Goal: Information Seeking & Learning: Learn about a topic

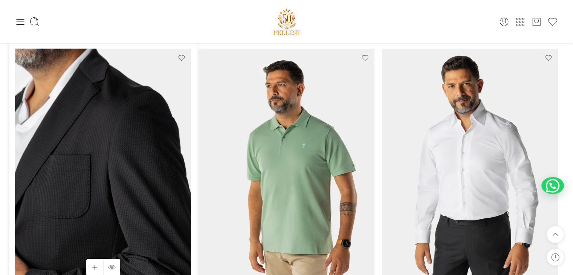
scroll to position [75, 0]
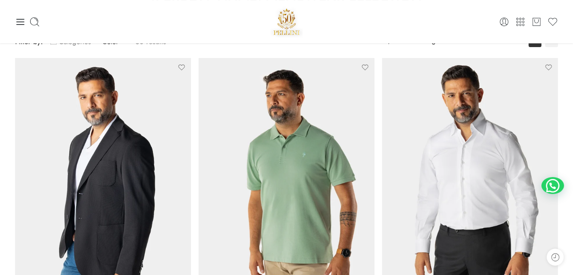
click at [59, 44] on link "Categories" at bounding box center [70, 42] width 40 height 18
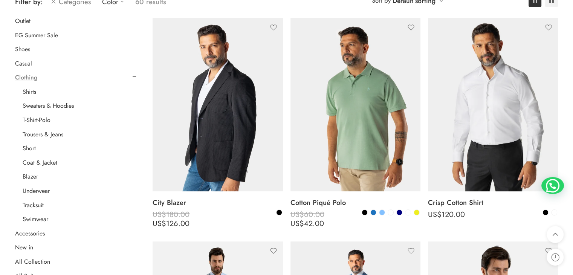
scroll to position [113, 0]
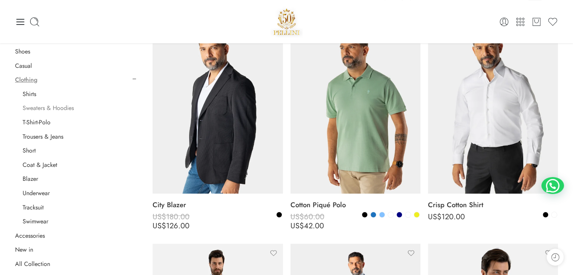
click at [61, 110] on link "Sweaters & Hoodies" at bounding box center [48, 108] width 51 height 8
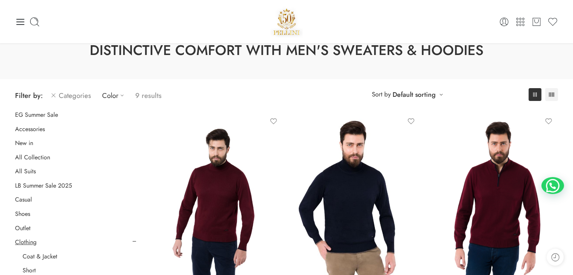
scroll to position [21, 0]
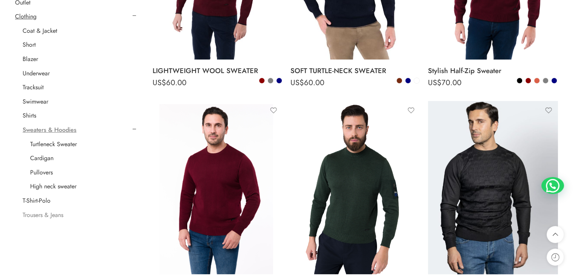
click at [51, 216] on link "Trousers & Jeans" at bounding box center [43, 215] width 41 height 8
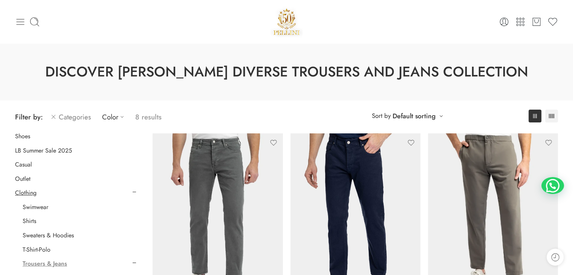
click at [20, 22] on icon at bounding box center [20, 22] width 11 height 11
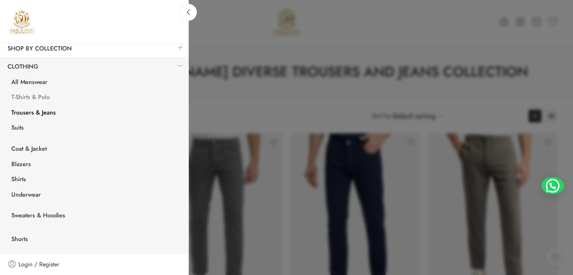
scroll to position [113, 0]
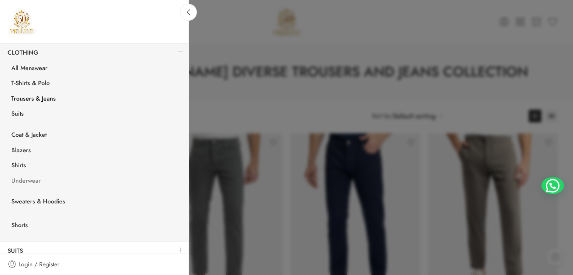
click at [22, 178] on link "Underwear" at bounding box center [96, 181] width 184 height 15
click at [23, 161] on link "Shirts" at bounding box center [96, 165] width 184 height 15
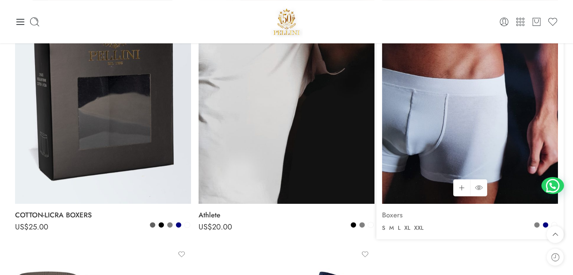
scroll to position [151, 0]
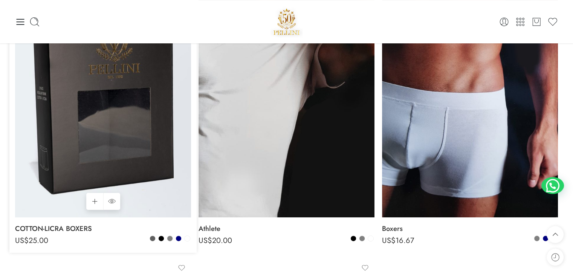
click at [120, 101] on img at bounding box center [103, 100] width 176 height 234
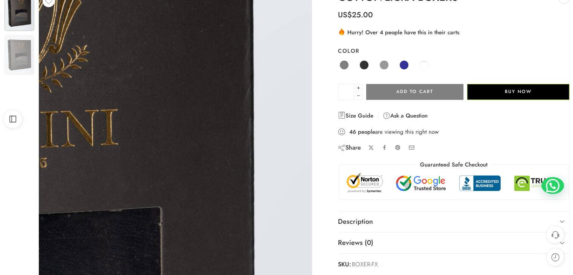
scroll to position [75, 0]
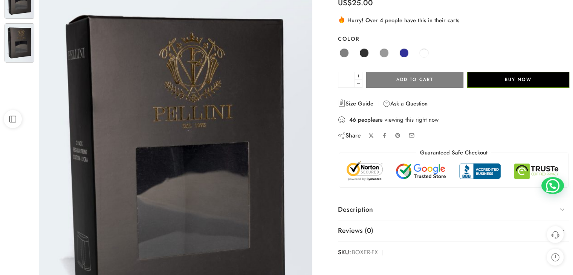
click at [21, 46] on img at bounding box center [20, 42] width 30 height 39
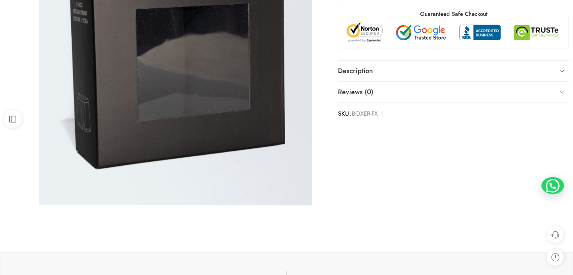
scroll to position [226, 0]
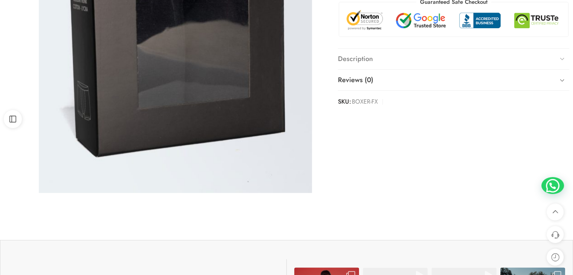
click at [382, 61] on link "Description" at bounding box center [453, 59] width 231 height 21
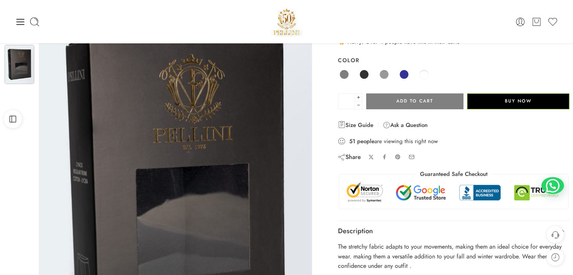
scroll to position [0, 0]
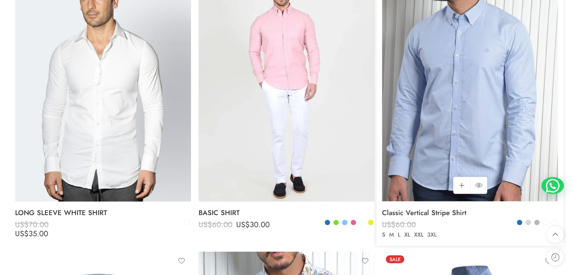
scroll to position [1581, 0]
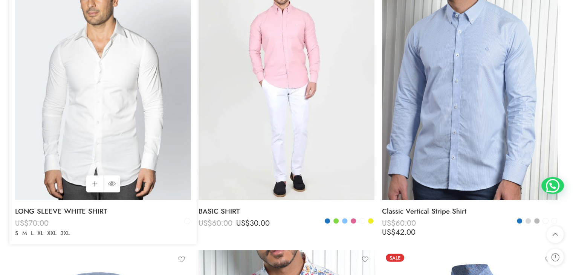
click at [92, 126] on img at bounding box center [103, 82] width 176 height 234
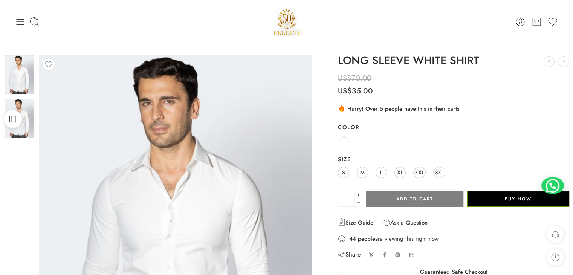
click at [27, 132] on img at bounding box center [20, 118] width 30 height 39
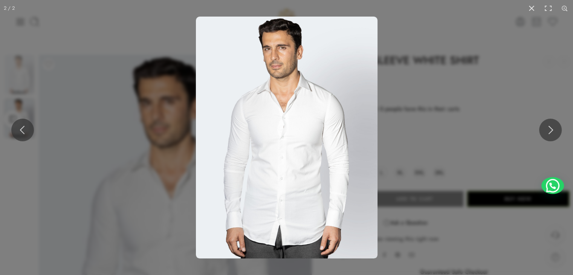
click at [285, 162] on img at bounding box center [286, 138] width 181 height 242
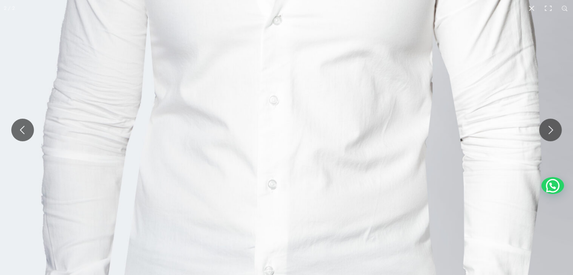
click at [286, 51] on img at bounding box center [292, 22] width 723 height 964
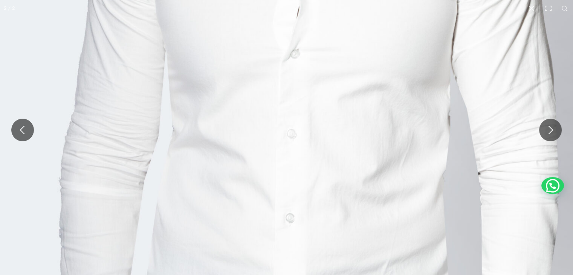
click at [348, 138] on img at bounding box center [310, 55] width 723 height 964
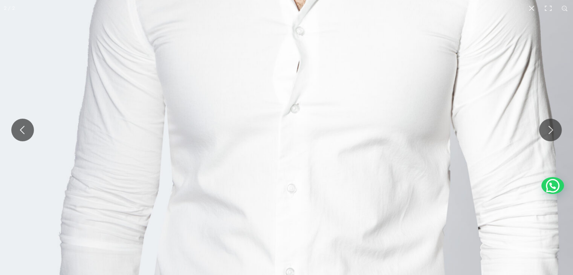
click at [331, 105] on img at bounding box center [310, 110] width 723 height 964
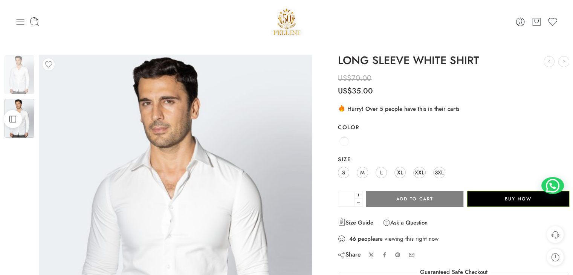
click at [24, 26] on icon at bounding box center [20, 22] width 11 height 11
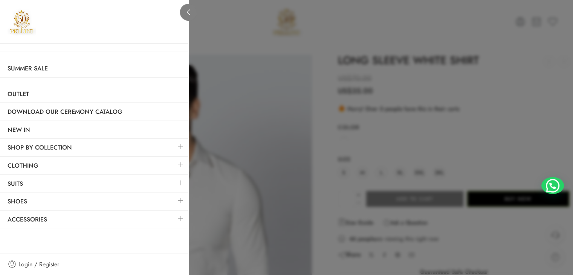
click at [185, 6] on link at bounding box center [188, 12] width 17 height 17
